Goal: Information Seeking & Learning: Learn about a topic

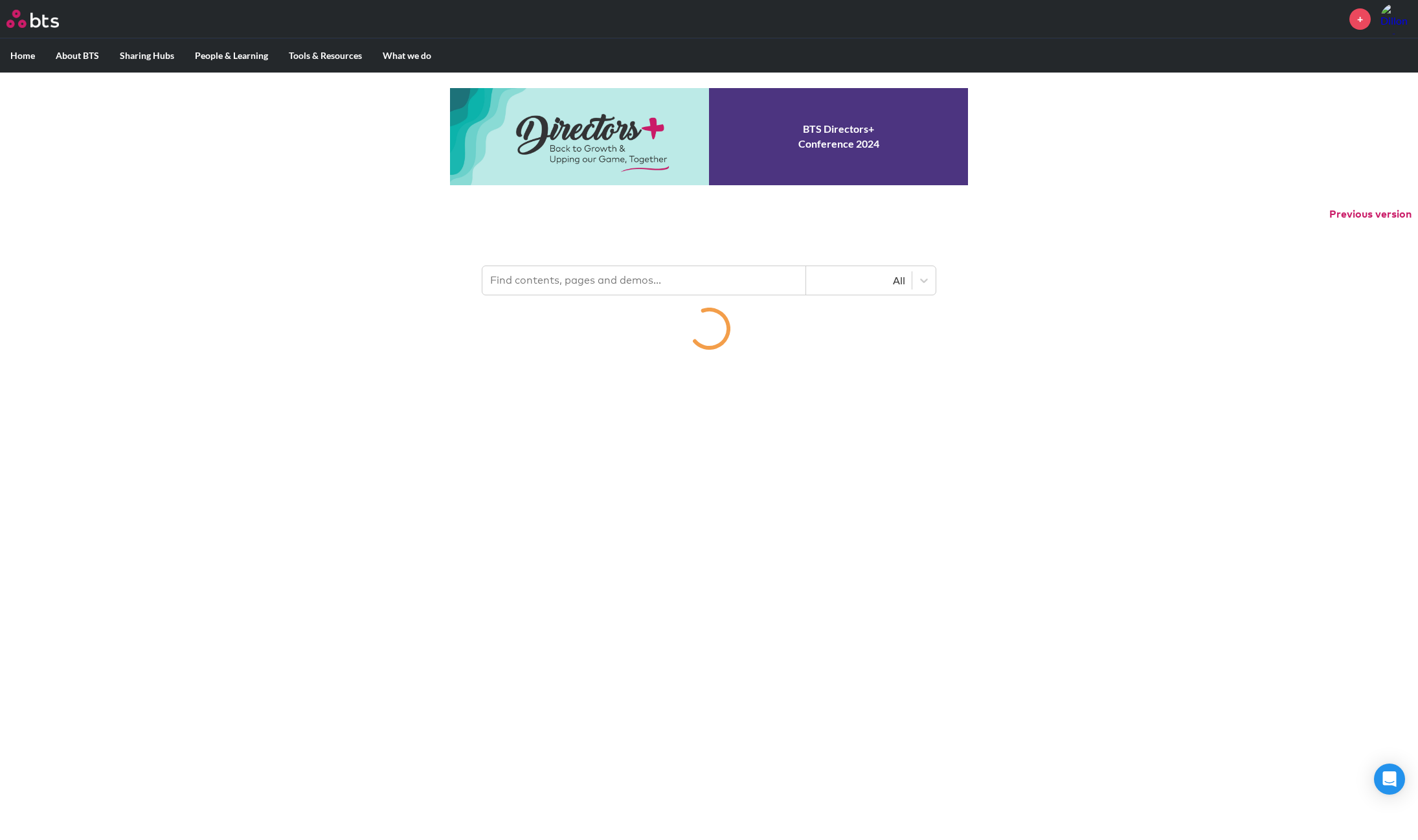
click at [585, 280] on input "text" at bounding box center [644, 281] width 324 height 29
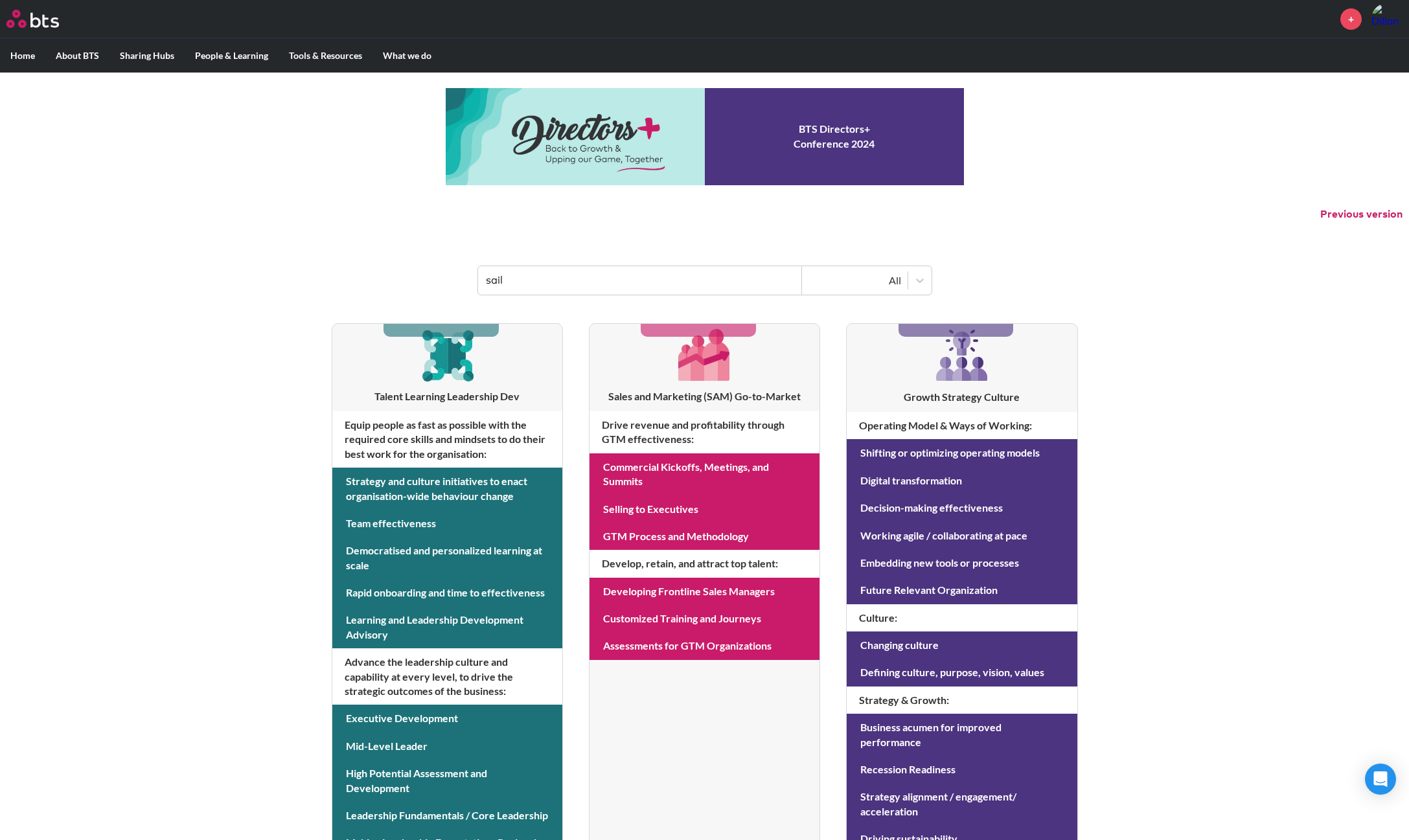
type input "sail"
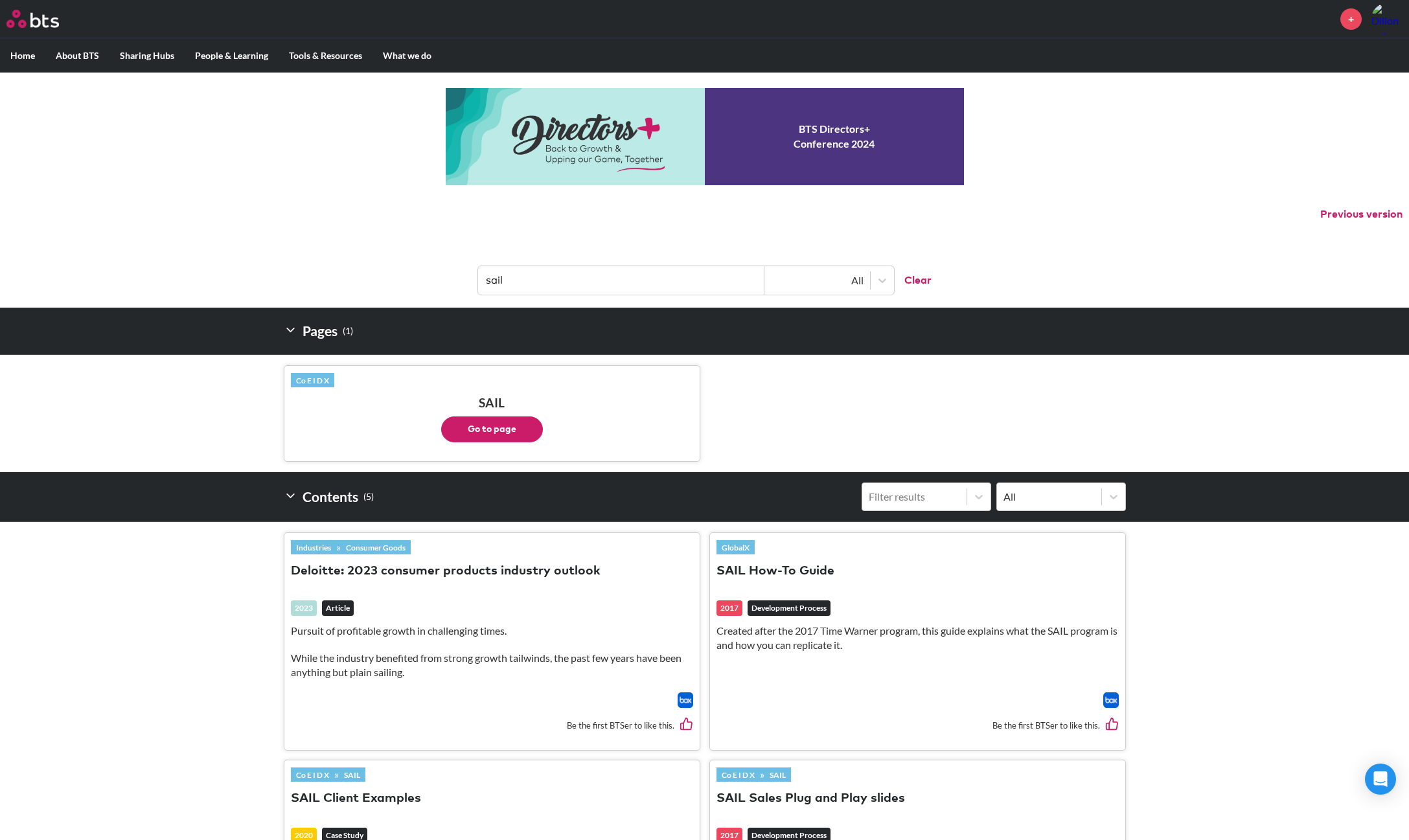
click at [495, 421] on button "Go to page" at bounding box center [492, 429] width 102 height 26
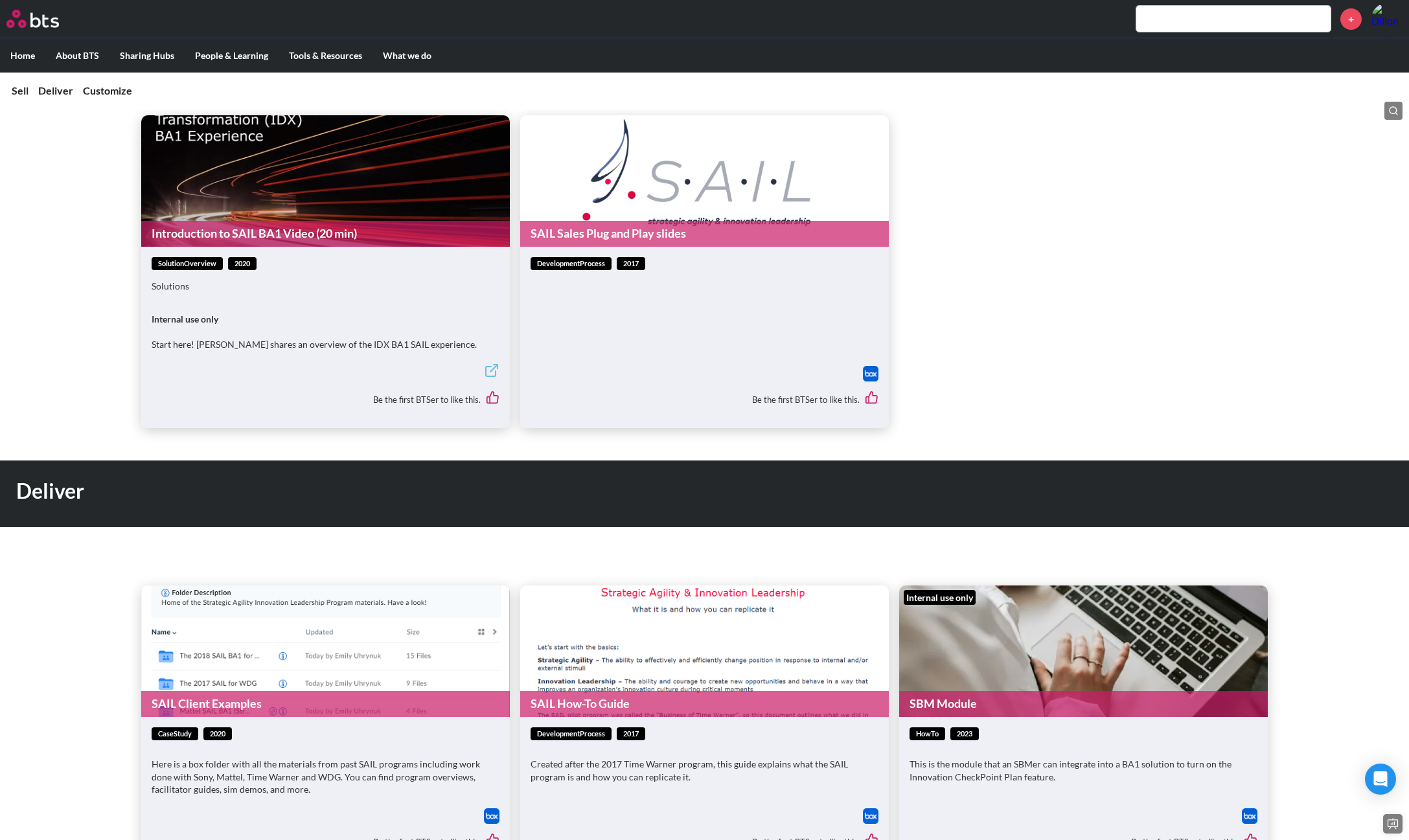
scroll to position [873, 0]
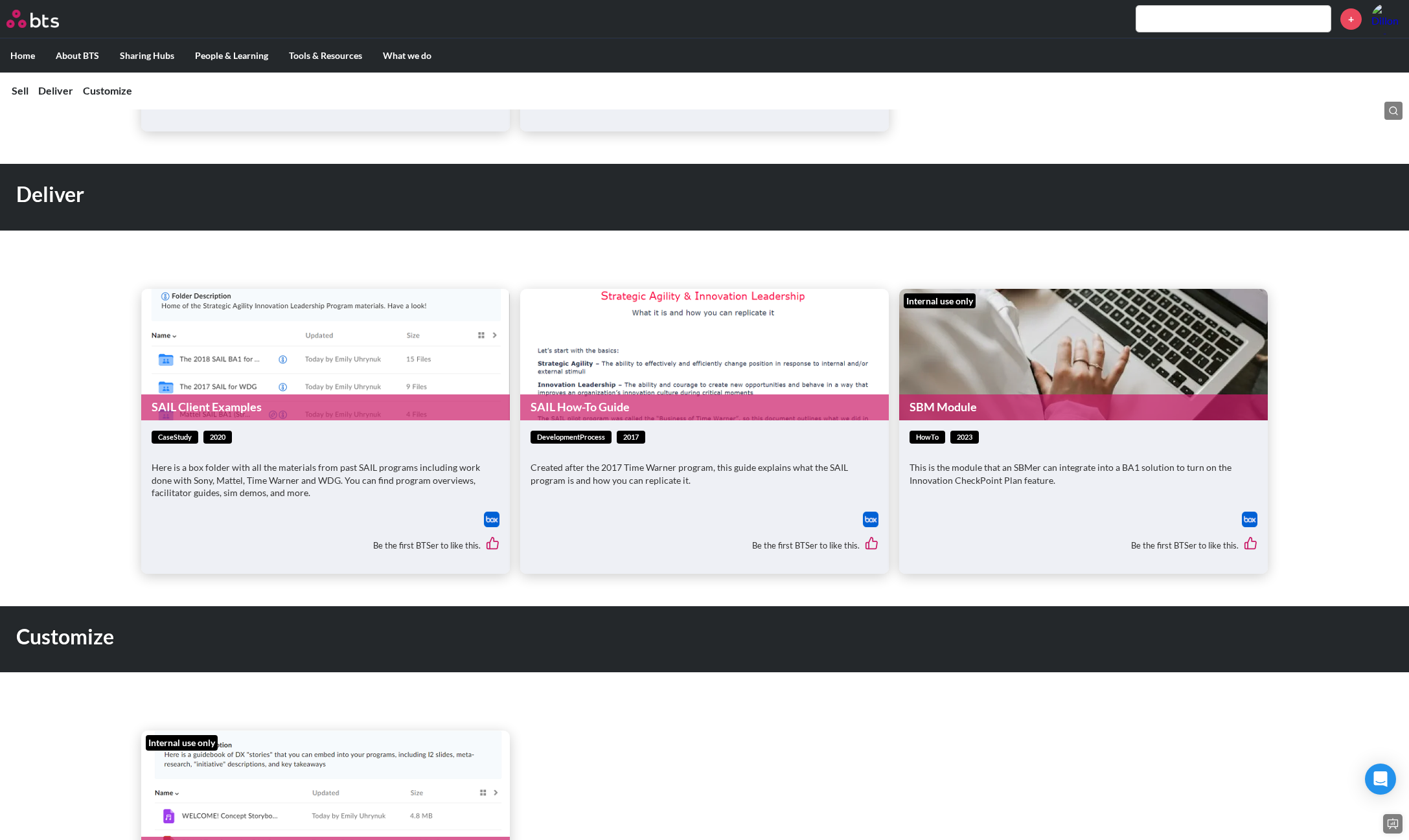
click at [625, 420] on link "SAIL How-To Guide" at bounding box center [704, 407] width 368 height 26
click at [314, 420] on link "SAIL Client Examples" at bounding box center [326, 407] width 368 height 26
